Goal: Task Accomplishment & Management: Manage account settings

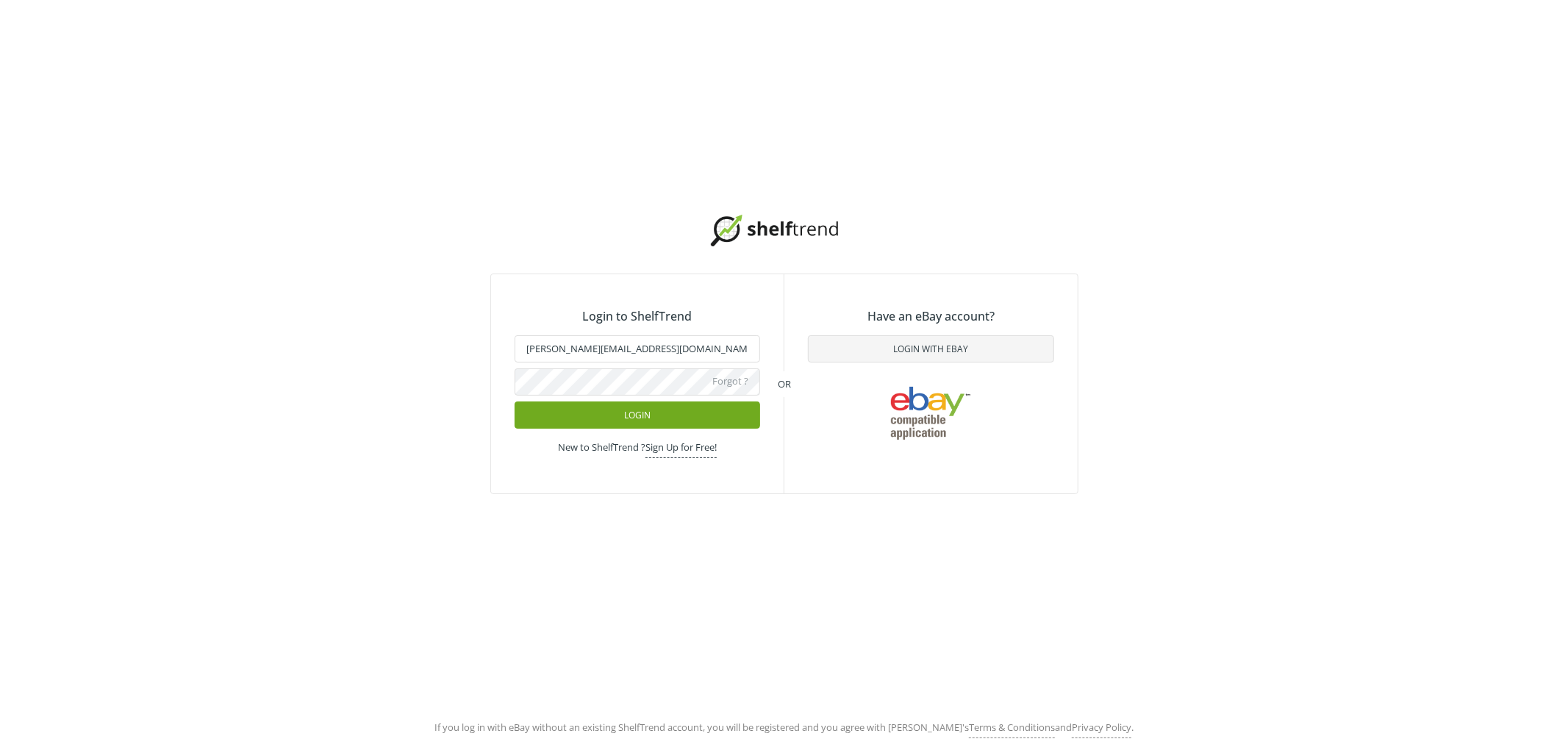
click at [628, 424] on button "Login" at bounding box center [637, 416] width 246 height 27
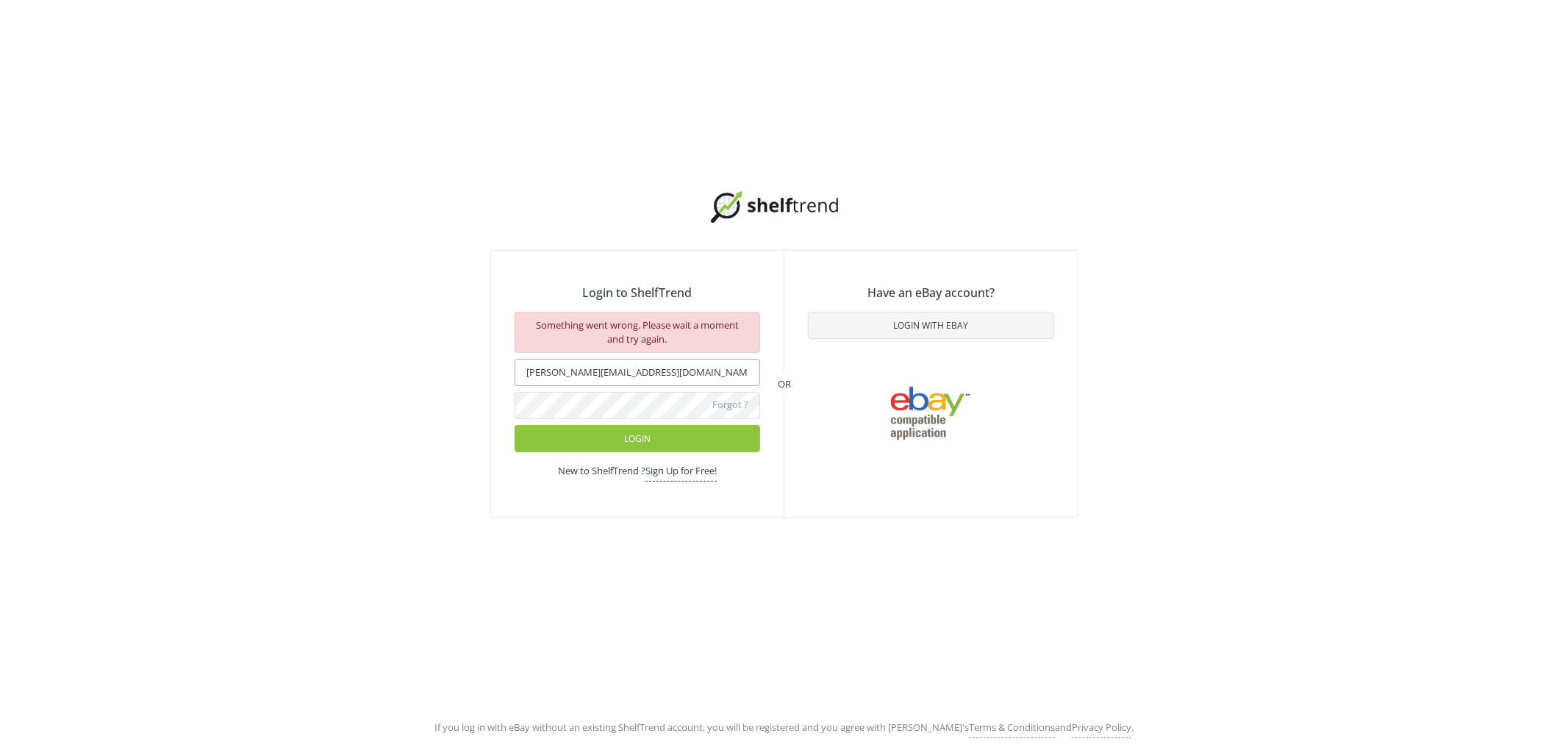
click at [635, 359] on input "[PERSON_NAME][EMAIL_ADDRESS][DOMAIN_NAME]" at bounding box center [637, 373] width 246 height 27
type input "[EMAIL_ADDRESS][DOMAIN_NAME]"
click at [637, 445] on button "Login" at bounding box center [637, 439] width 246 height 27
click at [1215, 437] on div "Login to ShelfTrend Something went wrong. Please wait a moment and try again. […" at bounding box center [784, 354] width 1568 height 709
